Goal: Transaction & Acquisition: Purchase product/service

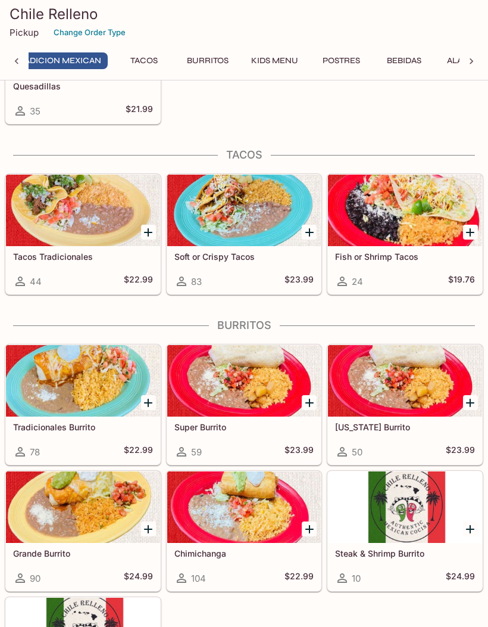
click at [307, 404] on icon "Add Super Burrito" at bounding box center [310, 403] width 14 height 14
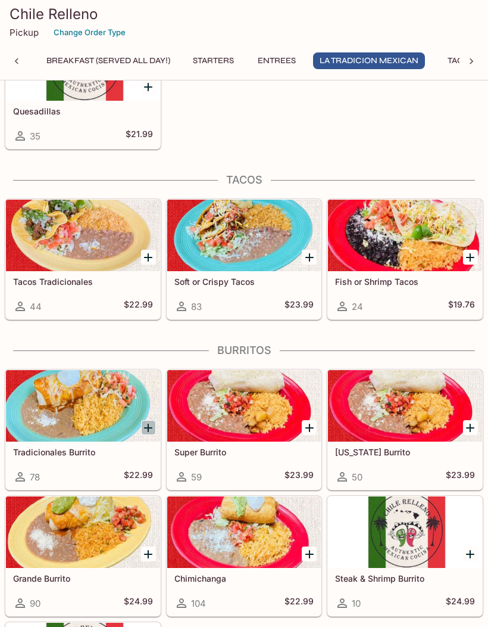
click at [145, 434] on icon "Add Tradicionales Burrito" at bounding box center [148, 428] width 14 height 14
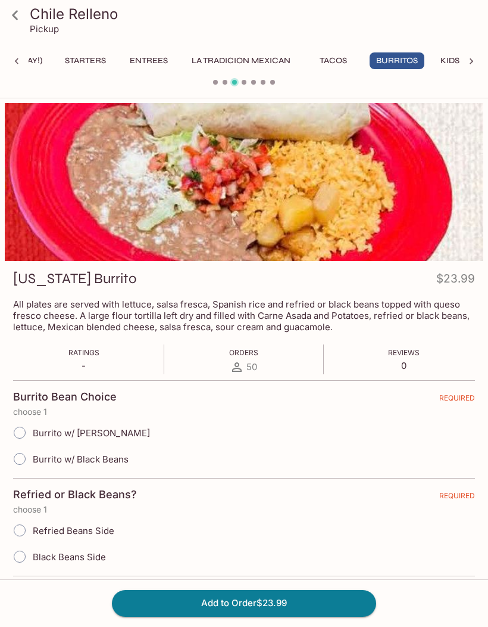
scroll to position [0, 228]
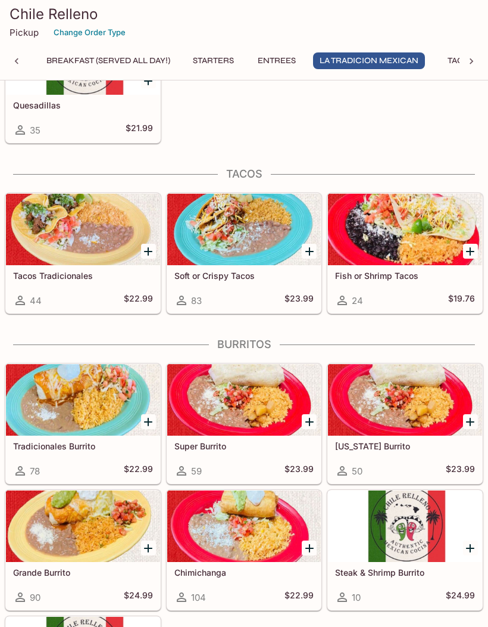
scroll to position [1289, 0]
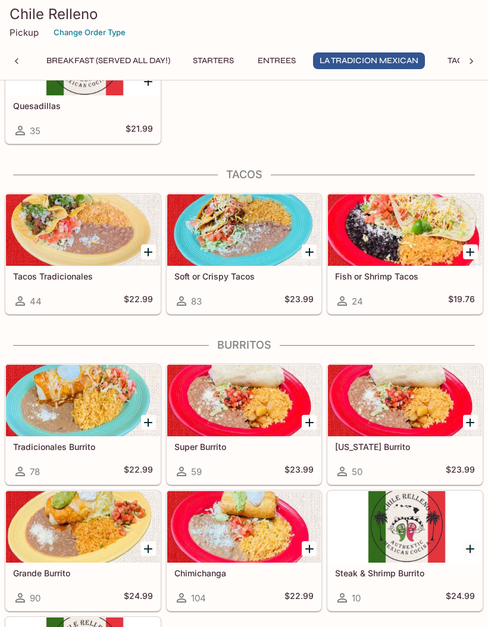
click at [154, 551] on icon "Add Grande Burrito" at bounding box center [148, 548] width 14 height 14
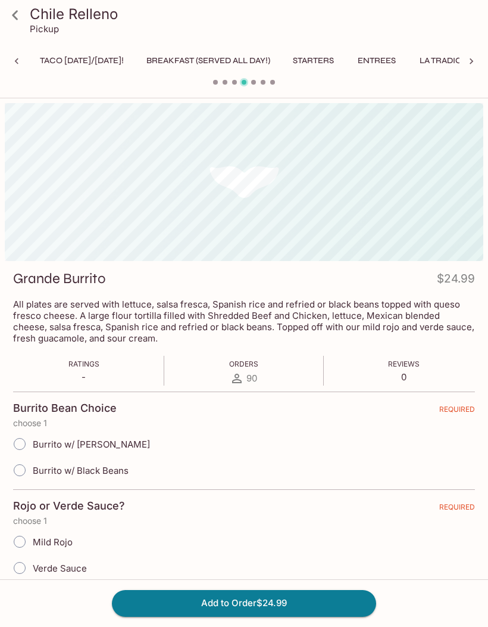
scroll to position [0, 228]
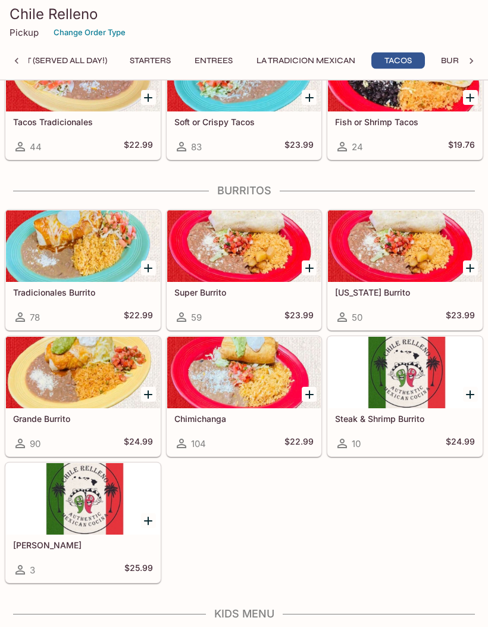
scroll to position [1443, 0]
click at [469, 397] on icon "Add Steak & Shrimp Burrito" at bounding box center [470, 394] width 14 height 14
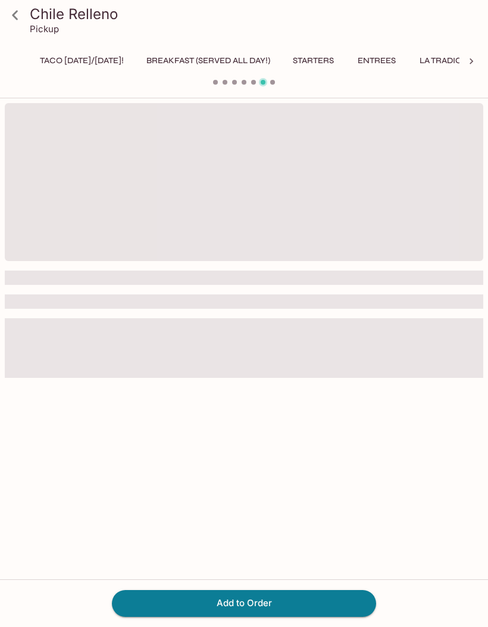
scroll to position [0, 228]
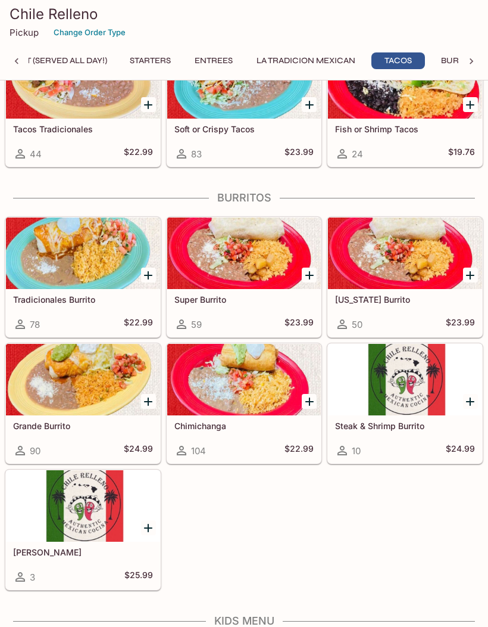
scroll to position [1438, 0]
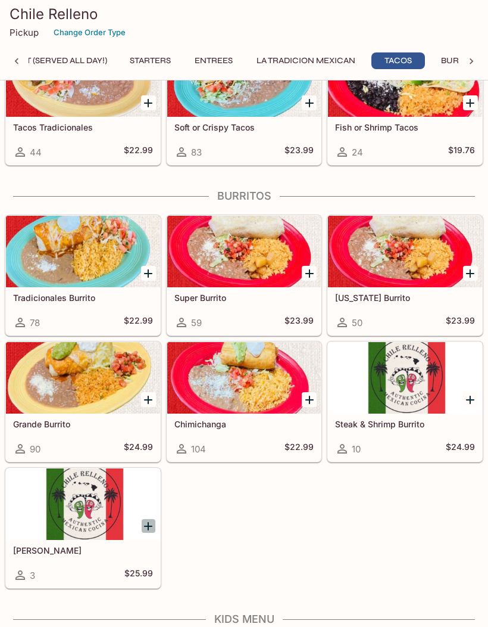
click at [154, 527] on icon "Add Mamamia Burrito" at bounding box center [148, 526] width 14 height 14
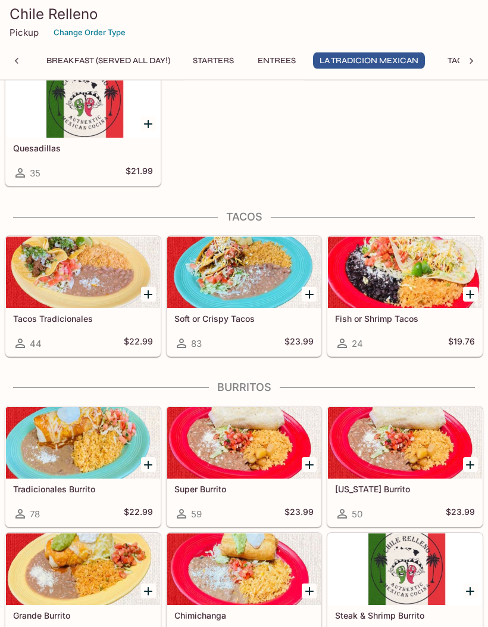
scroll to position [1247, 0]
click at [152, 471] on icon "Add Tradicionales Burrito" at bounding box center [148, 464] width 14 height 14
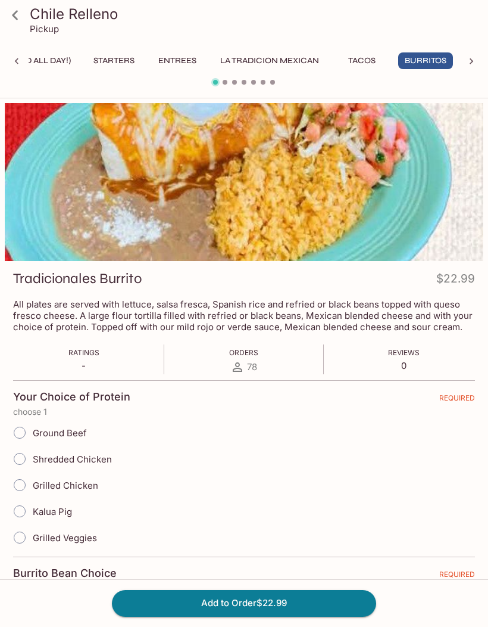
scroll to position [0, 228]
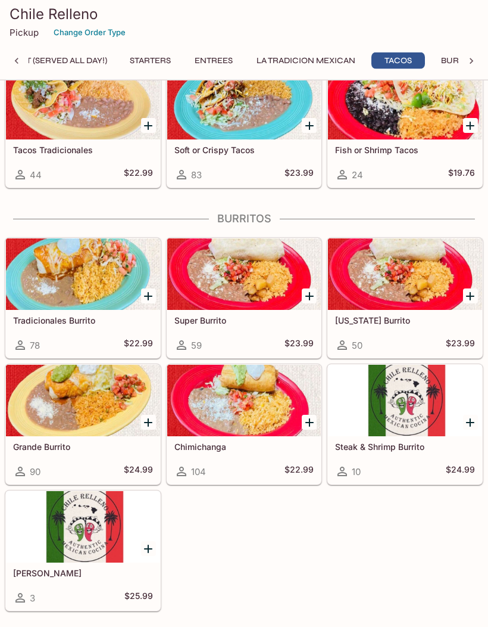
scroll to position [1413, 0]
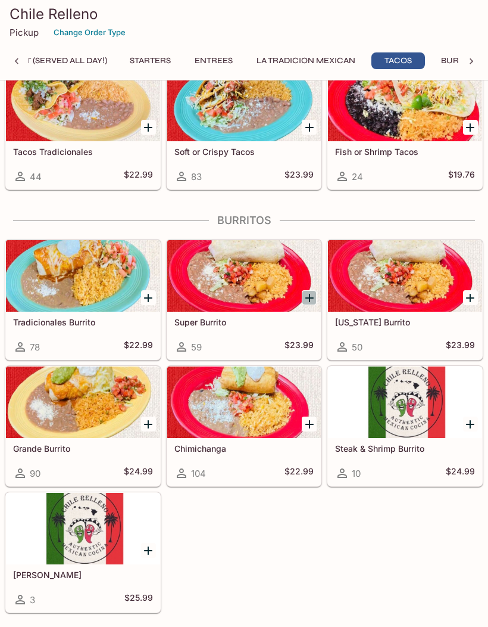
click at [313, 295] on icon "Add Super Burrito" at bounding box center [310, 298] width 14 height 14
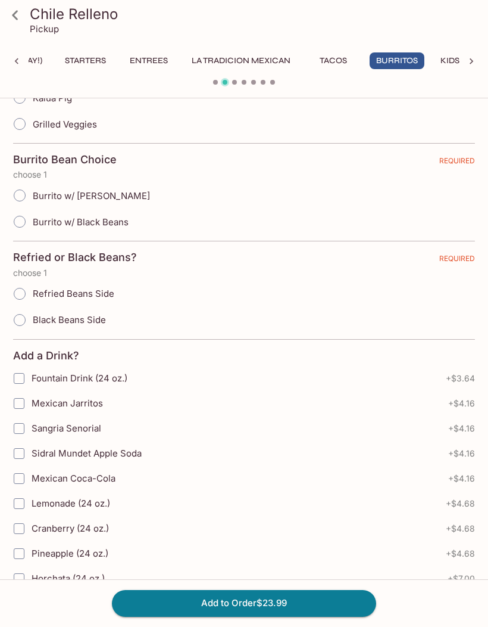
scroll to position [425, 0]
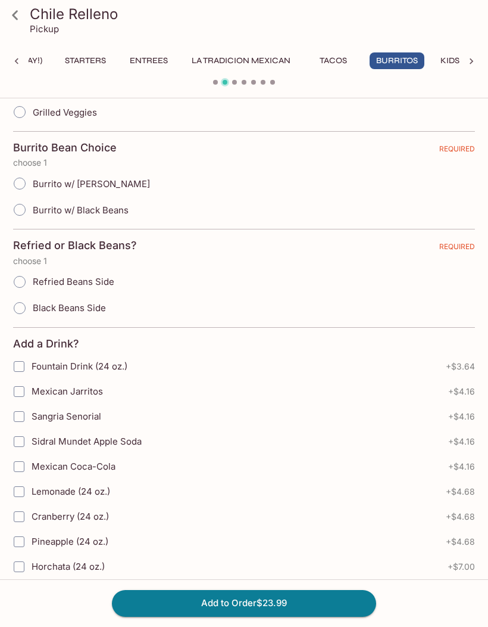
click at [8, 17] on icon at bounding box center [15, 15] width 21 height 21
